Goal: Check status: Check status

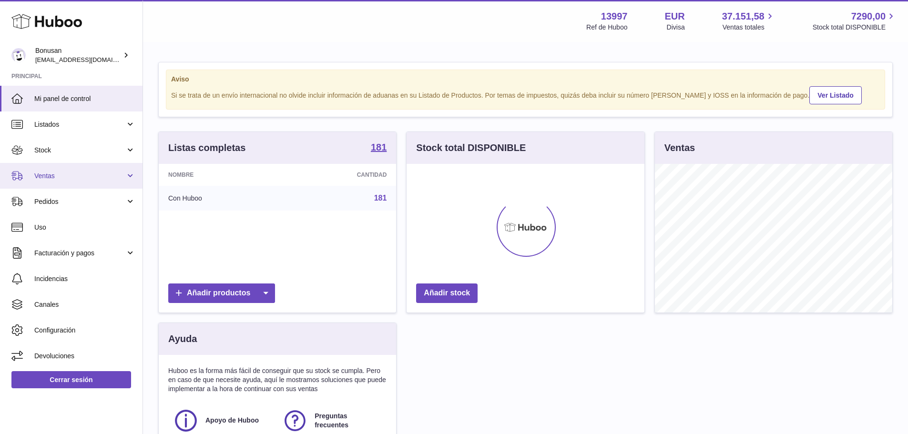
scroll to position [149, 238]
click at [69, 179] on span "Ventas" at bounding box center [79, 176] width 91 height 9
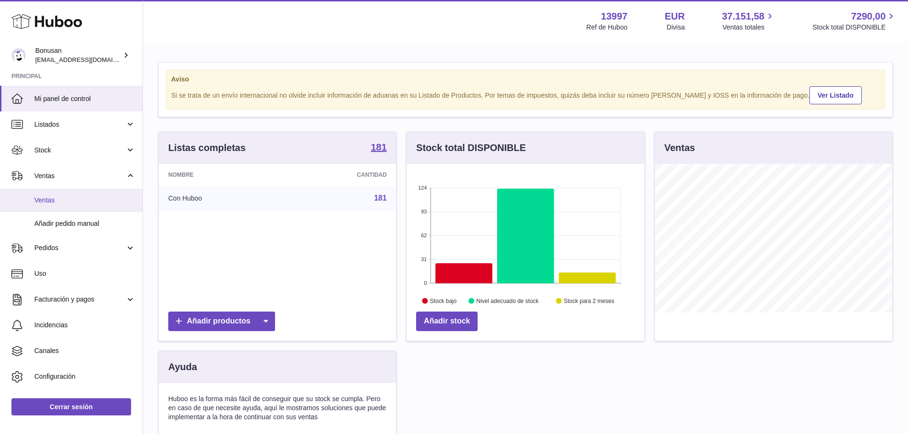
click at [66, 200] on span "Ventas" at bounding box center [84, 200] width 101 height 9
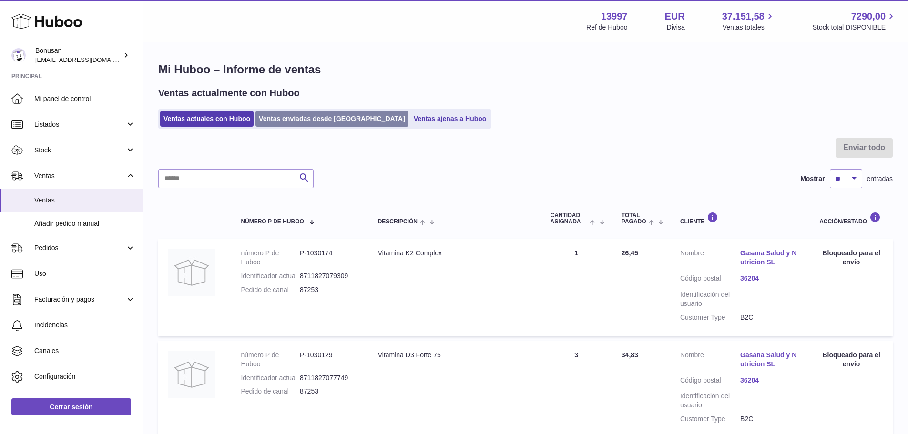
click at [302, 122] on link "Ventas enviadas desde [GEOGRAPHIC_DATA]" at bounding box center [331, 119] width 153 height 16
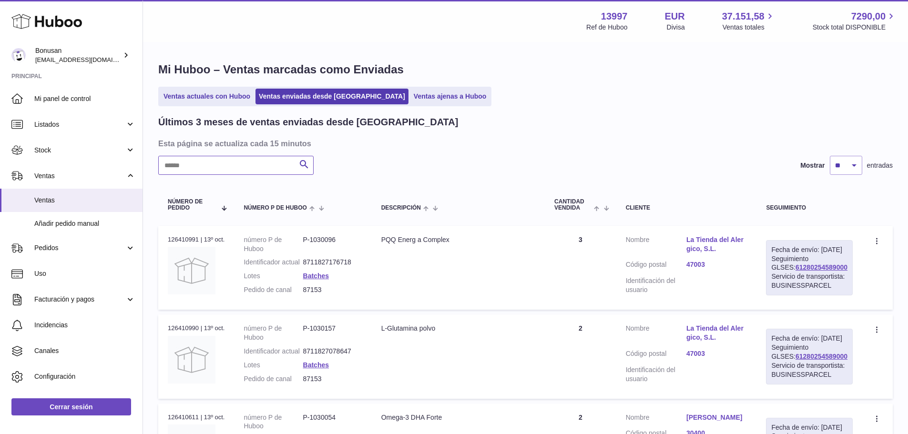
click at [264, 160] on input "text" at bounding box center [235, 165] width 155 height 19
paste input "*****"
type input "*****"
drag, startPoint x: 841, startPoint y: 276, endPoint x: 778, endPoint y: 277, distance: 63.4
click at [778, 277] on div "Fecha de envío: [DATE] Seguimiento GLSES: 61280254434690 Servicio de transporti…" at bounding box center [809, 267] width 87 height 55
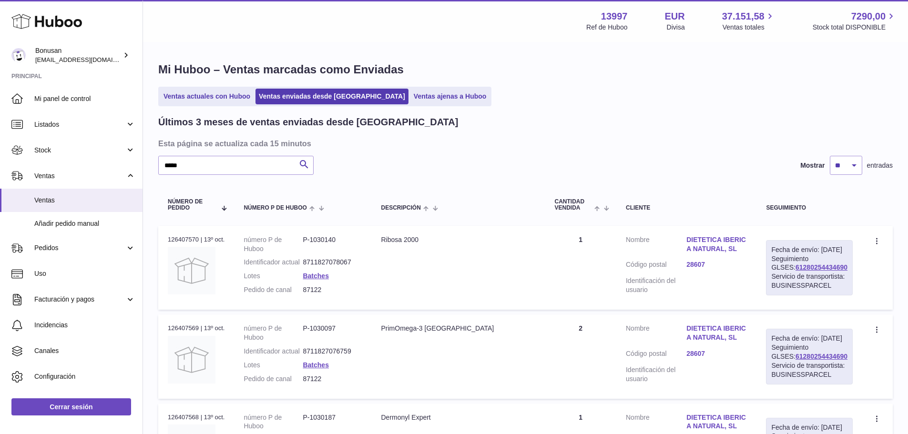
copy link "61280254434690"
click at [709, 246] on link "DIETETICA IBERICA NATURAL, SL" at bounding box center [716, 244] width 61 height 18
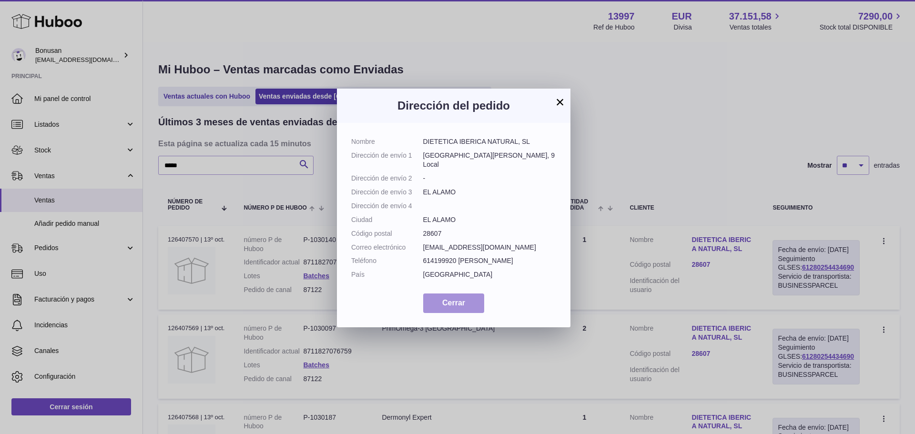
click at [455, 307] on span "Cerrar" at bounding box center [453, 303] width 23 height 8
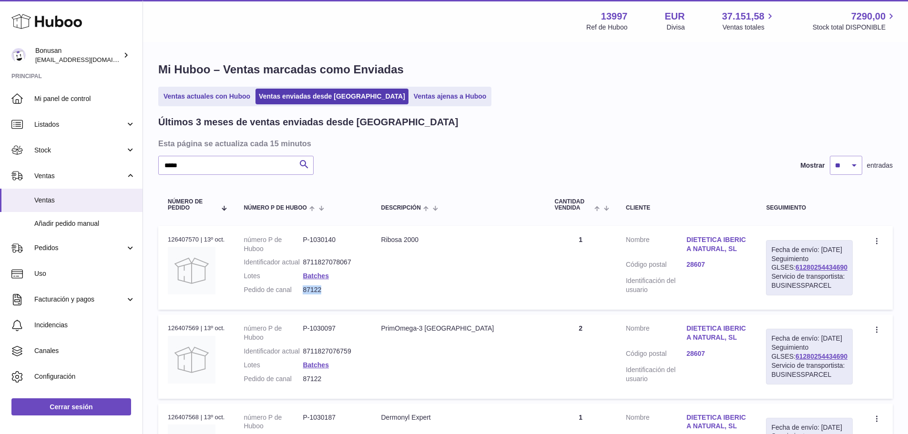
drag, startPoint x: 331, startPoint y: 303, endPoint x: 306, endPoint y: 302, distance: 24.8
click at [306, 299] on dl "número P de Huboo P-1030140 Identificador actual 8711827078067 Lotes Batches Pe…" at bounding box center [302, 267] width 118 height 64
copy dd "87122"
drag, startPoint x: 842, startPoint y: 277, endPoint x: 781, endPoint y: 277, distance: 61.0
click at [781, 277] on div "Fecha de envío: [DATE] Seguimiento GLSES: 61280254434690 Servicio de transporti…" at bounding box center [809, 267] width 87 height 55
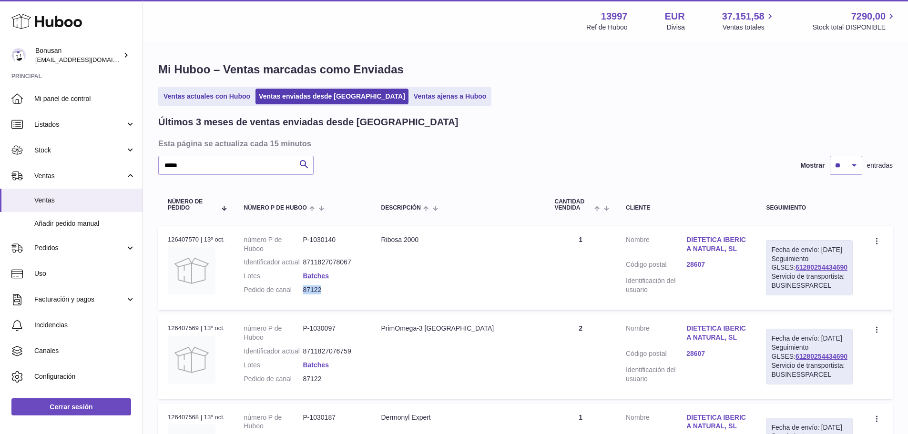
copy link "61280254434690"
